Goal: Information Seeking & Learning: Learn about a topic

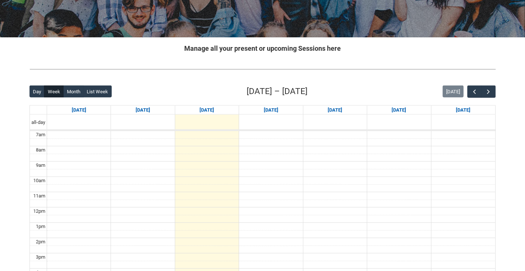
scroll to position [129, 0]
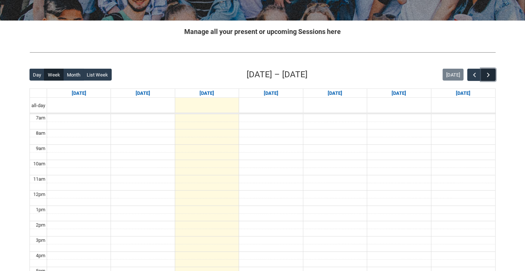
click at [491, 72] on span "button" at bounding box center [488, 74] width 7 height 7
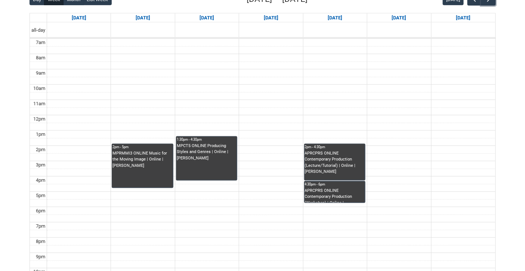
scroll to position [217, 0]
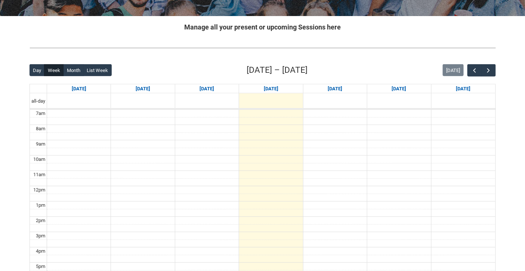
scroll to position [142, 0]
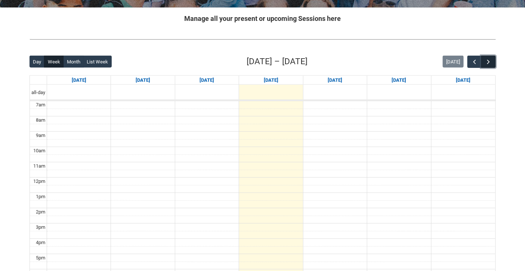
click at [489, 59] on span "button" at bounding box center [488, 61] width 7 height 7
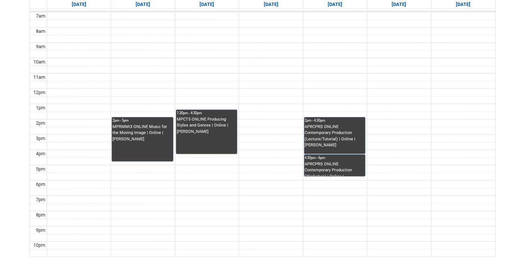
scroll to position [236, 0]
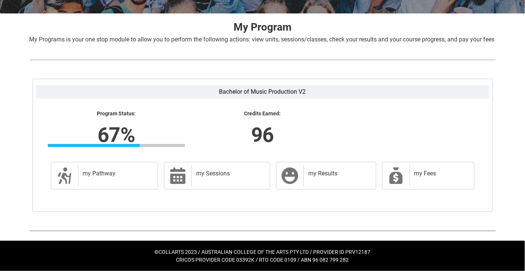
scroll to position [143, 0]
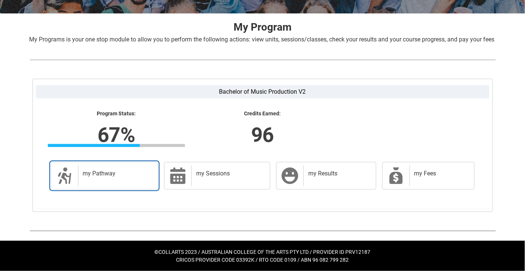
click at [127, 173] on h2 "my Pathway" at bounding box center [117, 173] width 68 height 7
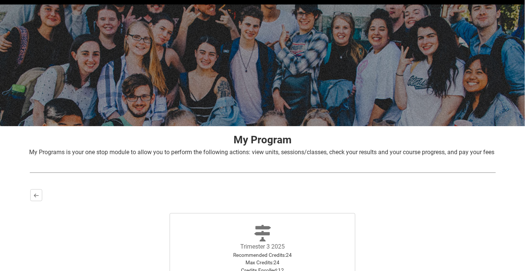
scroll to position [136, 0]
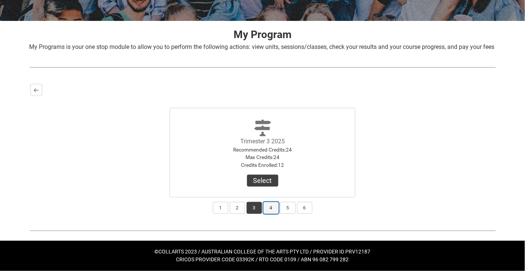
click at [269, 207] on button "4" at bounding box center [270, 208] width 15 height 12
click at [251, 211] on button "3" at bounding box center [254, 208] width 15 height 12
click at [262, 178] on button "Select" at bounding box center [262, 181] width 31 height 12
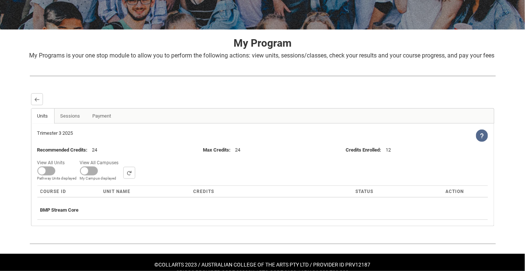
scroll to position [139, 0]
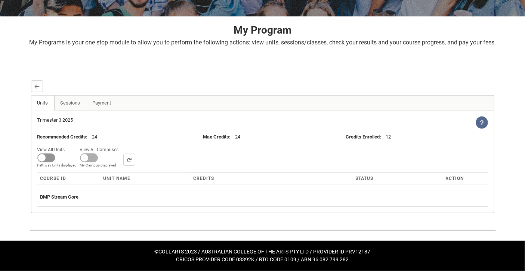
click at [50, 157] on span at bounding box center [46, 158] width 18 height 9
click at [68, 145] on input "View All Units All Units displayed Pathway Units displayed" at bounding box center [68, 145] width 0 height 0
checkbox input "true"
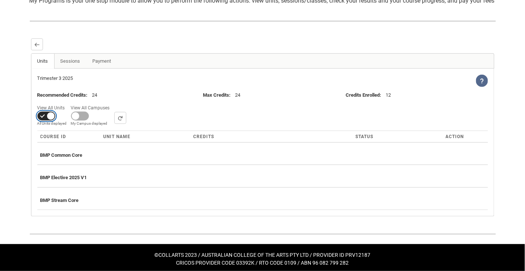
scroll to position [184, 0]
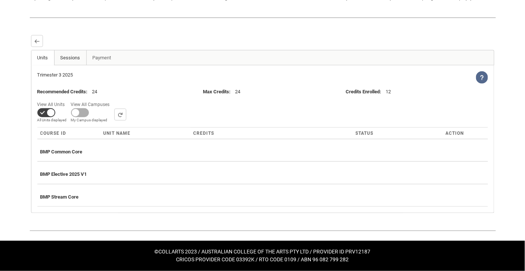
click at [70, 57] on link "Sessions" at bounding box center [70, 57] width 32 height 15
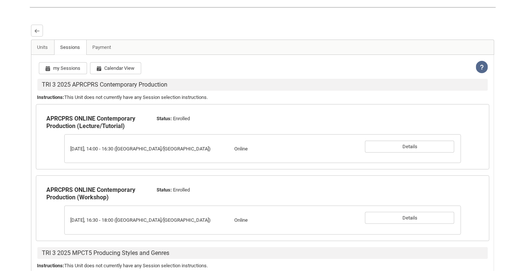
scroll to position [157, 0]
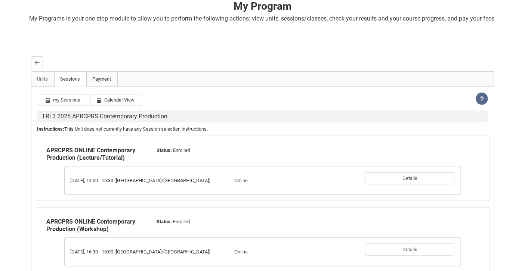
click at [102, 87] on link "Payment" at bounding box center [101, 79] width 31 height 15
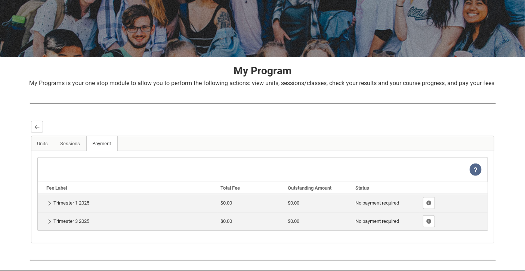
scroll to position [129, 0]
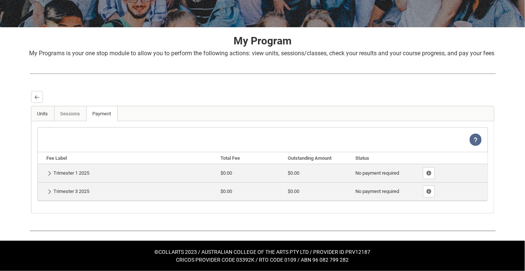
click at [43, 114] on link "Units" at bounding box center [42, 113] width 23 height 15
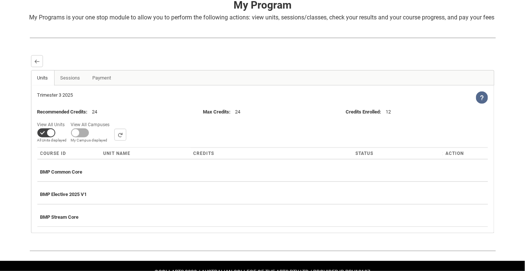
scroll to position [184, 0]
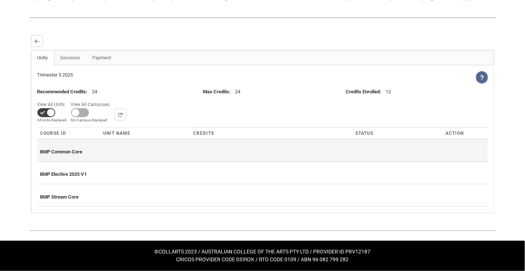
click at [91, 149] on div "BMP Common Core" at bounding box center [262, 150] width 444 height 16
